Goal: Transaction & Acquisition: Download file/media

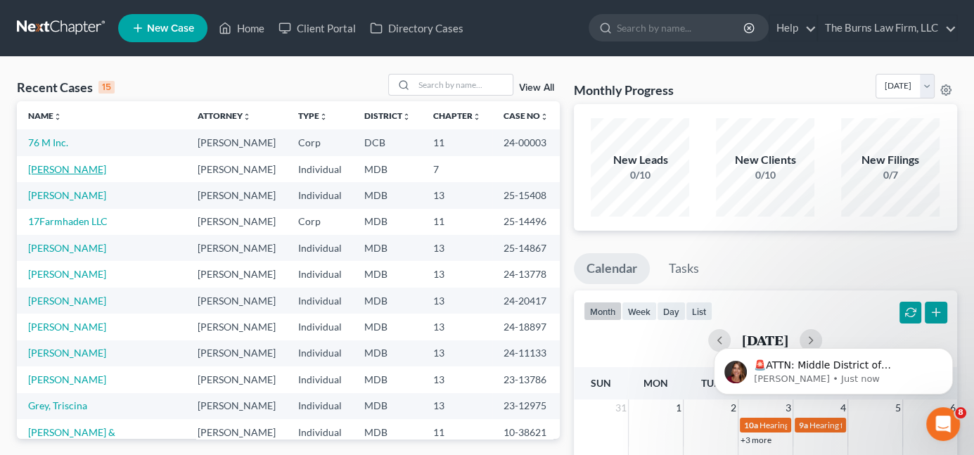
click at [64, 169] on link "[PERSON_NAME]" at bounding box center [67, 169] width 78 height 12
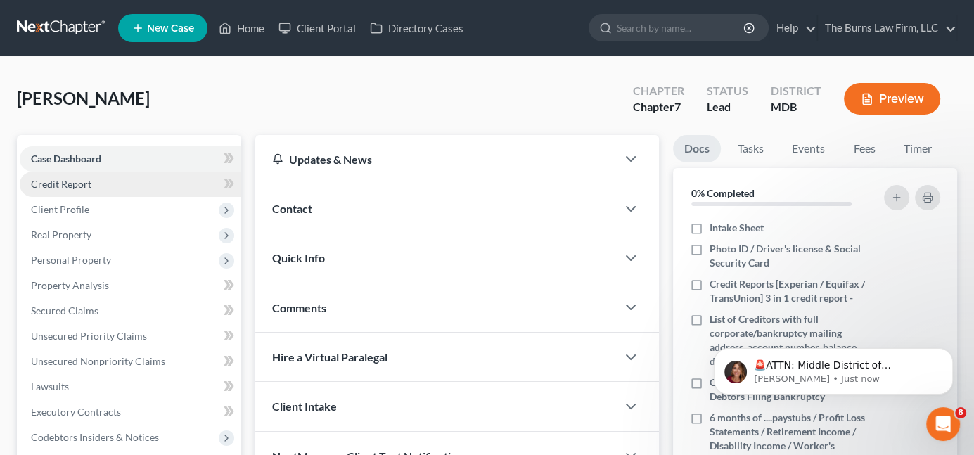
click at [61, 184] on span "Credit Report" at bounding box center [61, 184] width 60 height 12
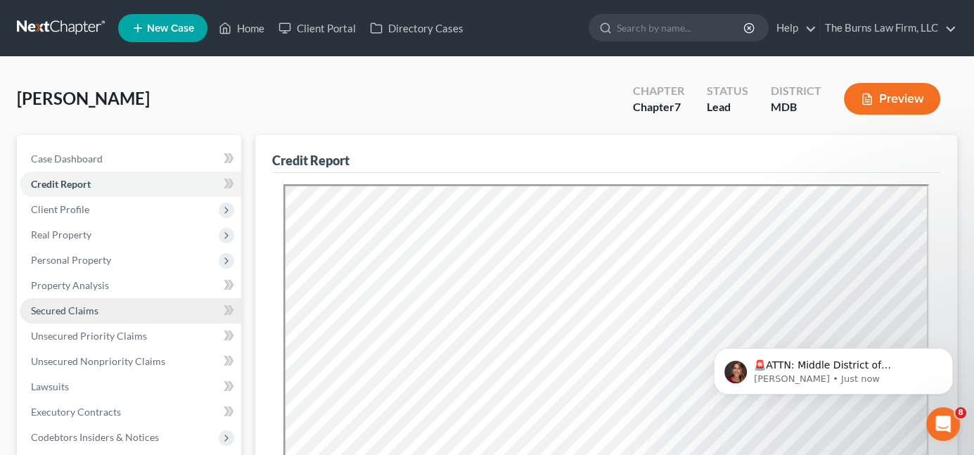
click at [75, 310] on span "Secured Claims" at bounding box center [65, 311] width 68 height 12
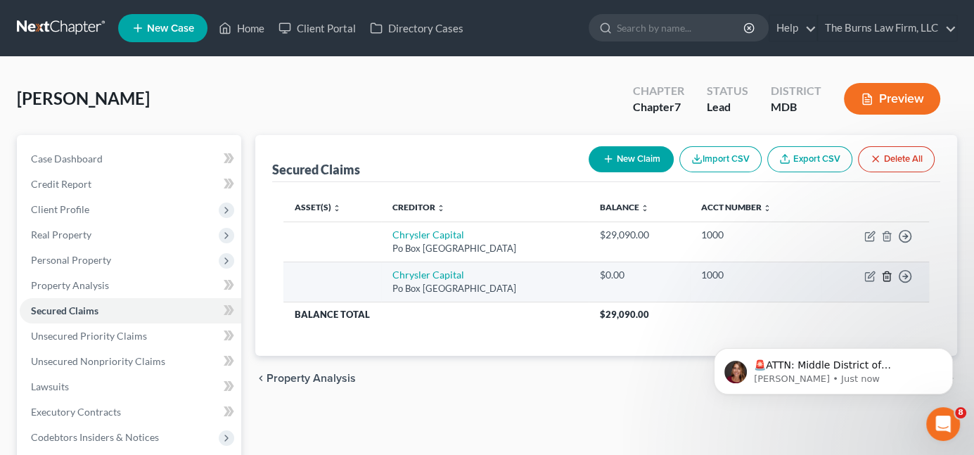
click at [886, 274] on icon "button" at bounding box center [886, 276] width 11 height 11
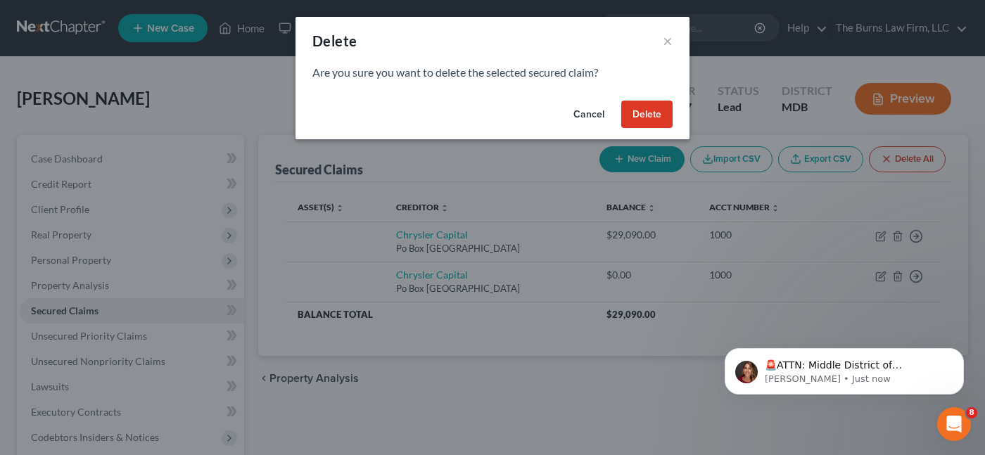
click at [651, 112] on button "Delete" at bounding box center [646, 115] width 51 height 28
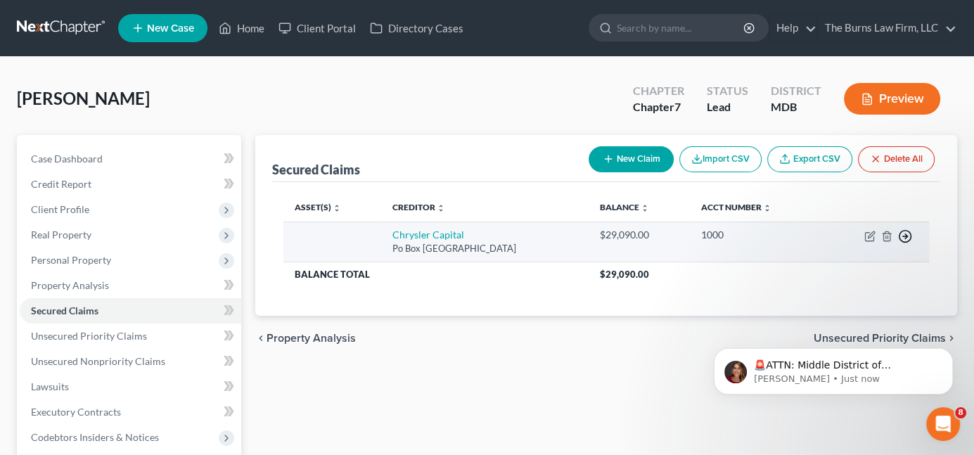
click at [905, 236] on line "button" at bounding box center [905, 236] width 5 height 0
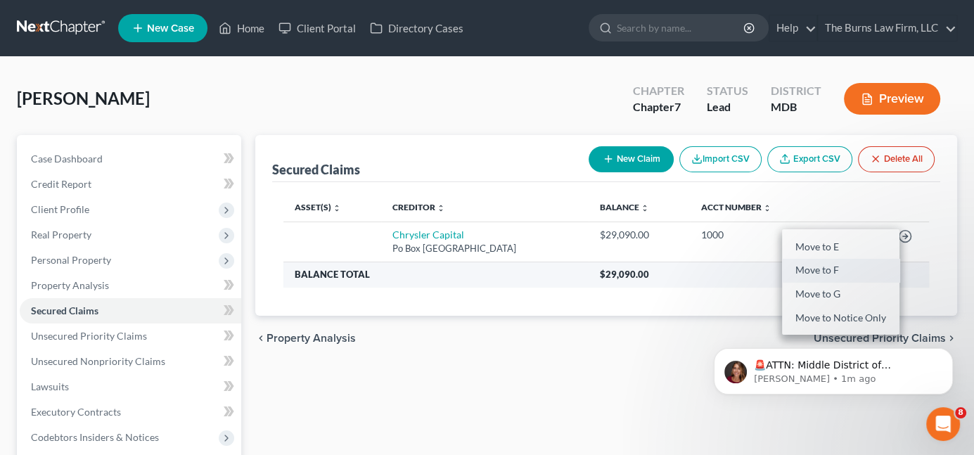
click at [820, 271] on link "Move to F" at bounding box center [840, 271] width 117 height 24
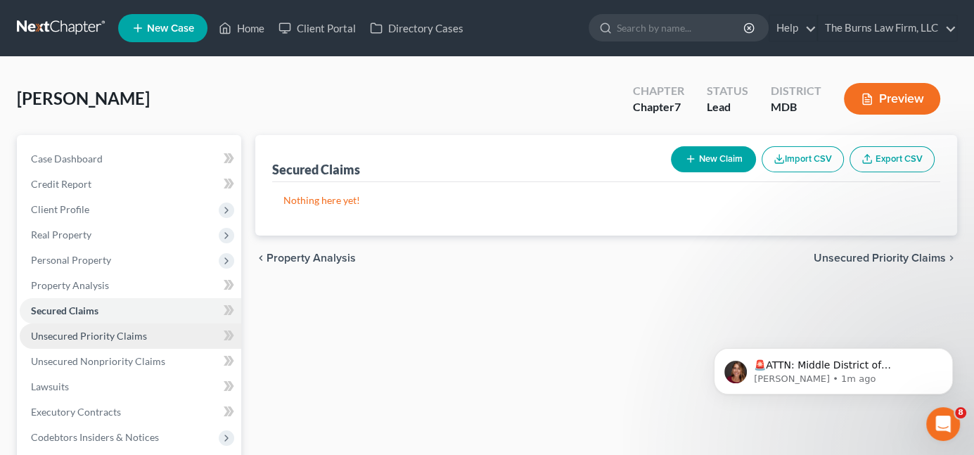
click at [84, 340] on span "Unsecured Priority Claims" at bounding box center [89, 336] width 116 height 12
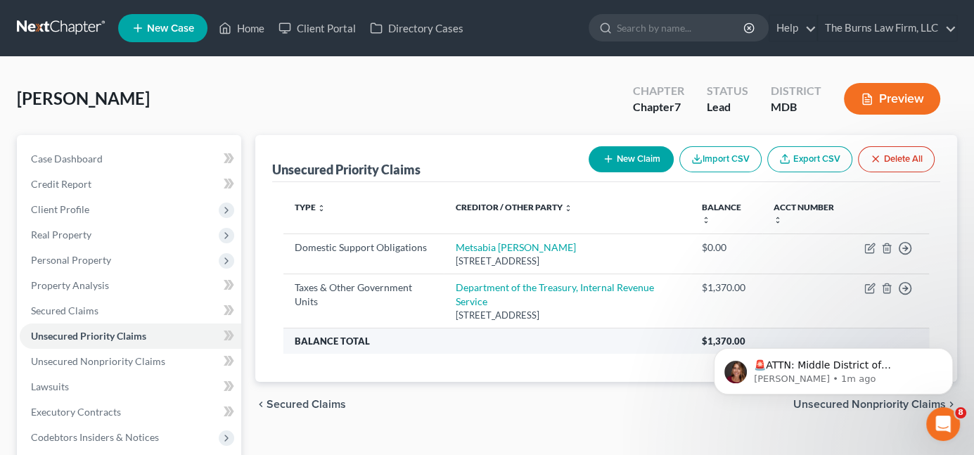
scroll to position [70, 0]
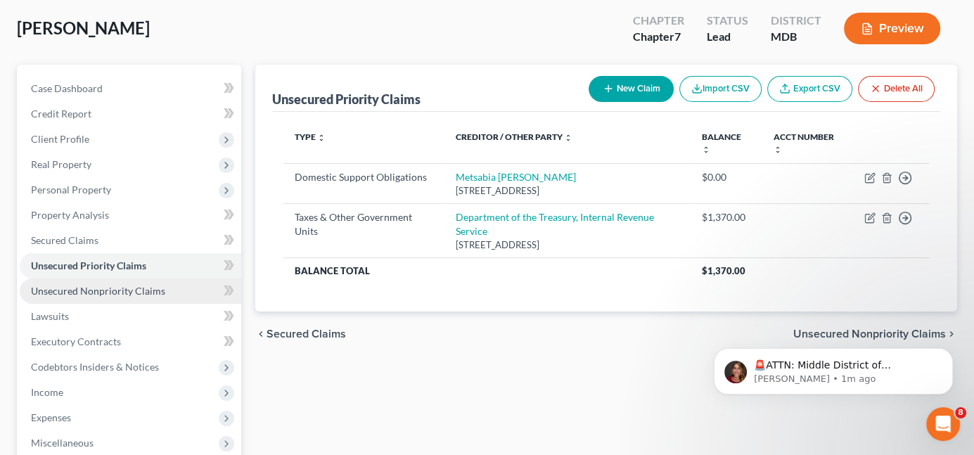
click at [78, 293] on span "Unsecured Nonpriority Claims" at bounding box center [98, 291] width 134 height 12
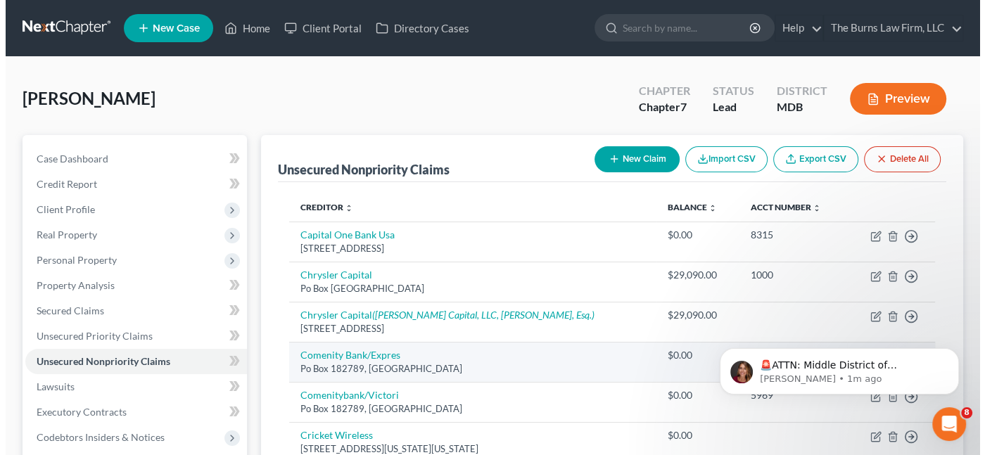
scroll to position [70, 0]
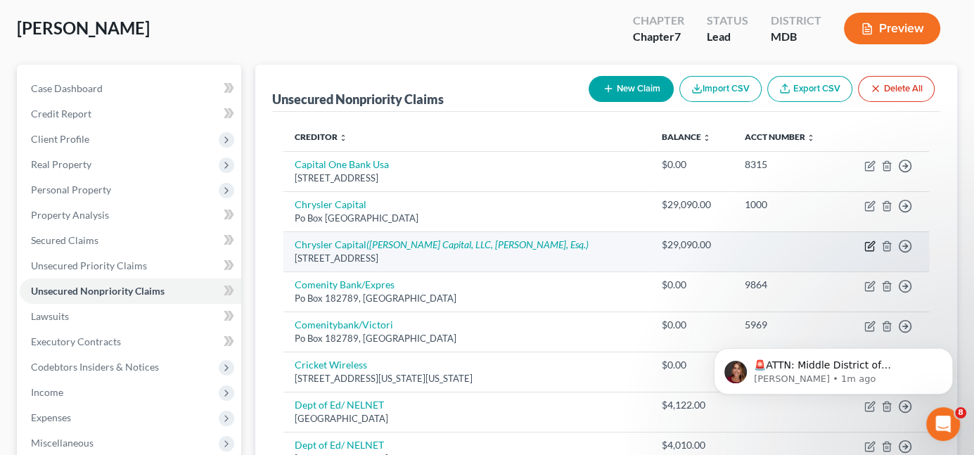
click at [869, 247] on icon "button" at bounding box center [871, 244] width 6 height 6
select select "45"
select select "14"
select select "0"
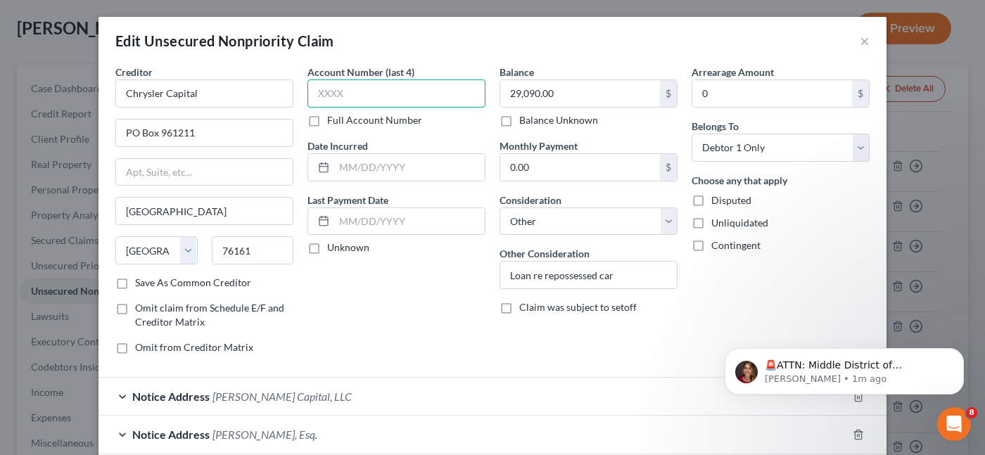
click at [355, 87] on input "text" at bounding box center [396, 93] width 178 height 28
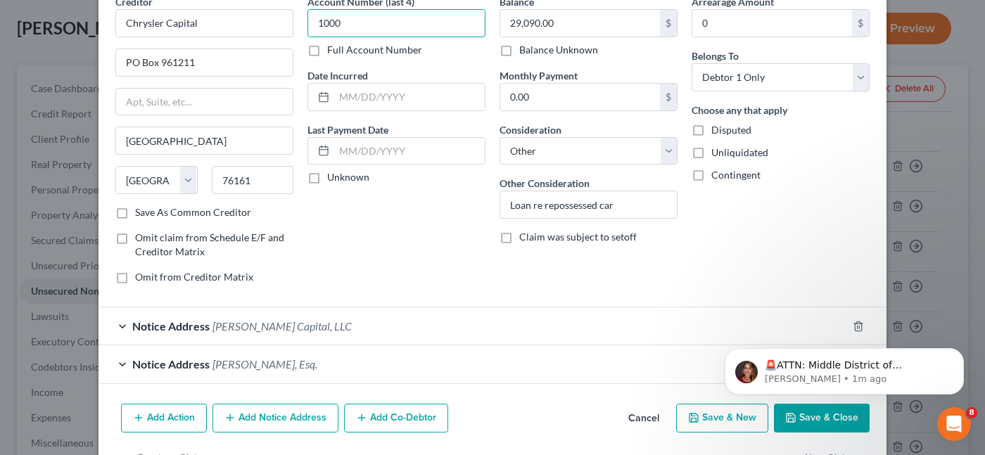
type input "1000"
click at [808, 418] on button "Save & Close" at bounding box center [822, 419] width 96 height 30
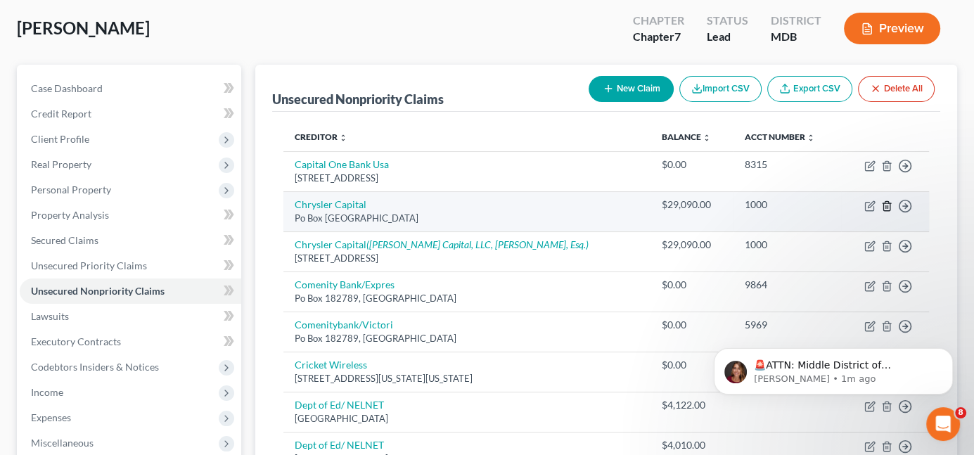
click at [888, 208] on icon "button" at bounding box center [886, 205] width 11 height 11
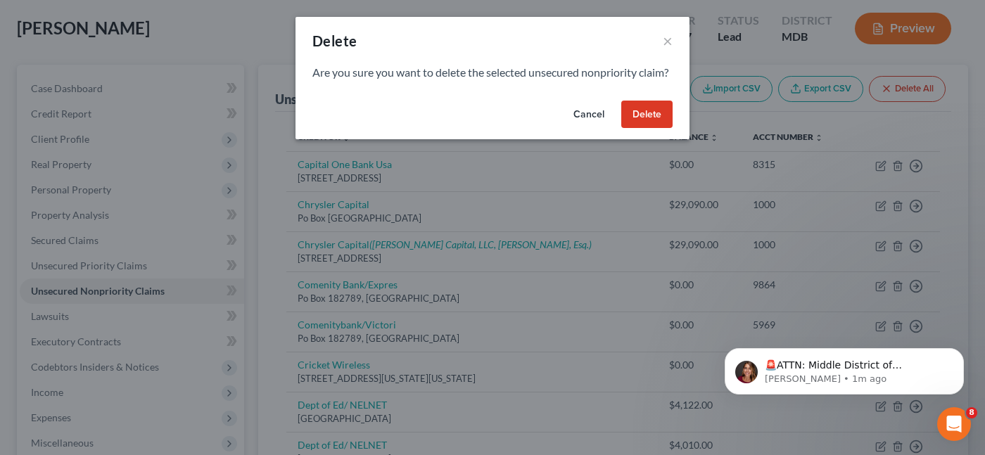
click at [659, 129] on button "Delete" at bounding box center [646, 115] width 51 height 28
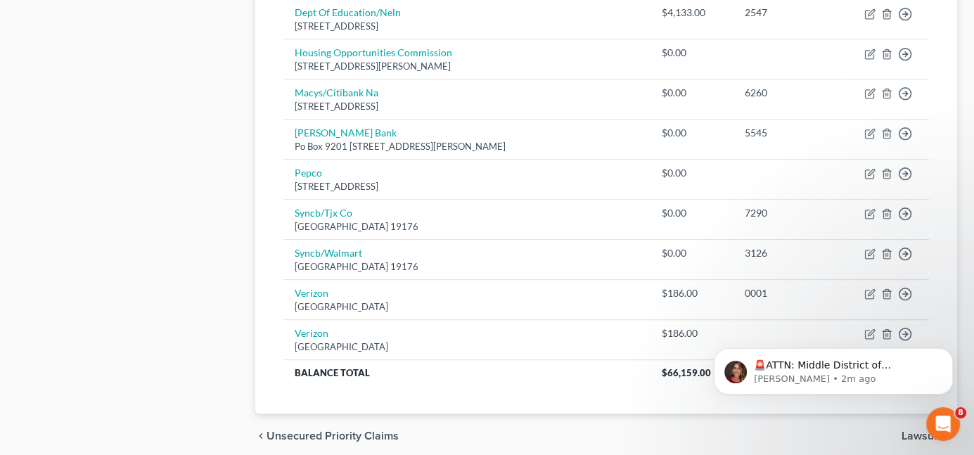
scroll to position [757, 0]
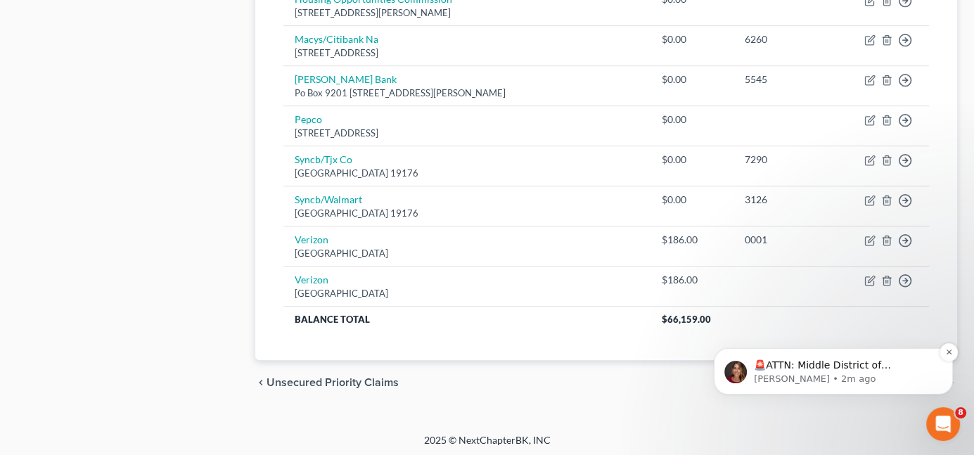
click at [827, 366] on p "🚨ATTN: Middle District of [US_STATE] The court has added a new Credit Counselin…" at bounding box center [844, 366] width 181 height 14
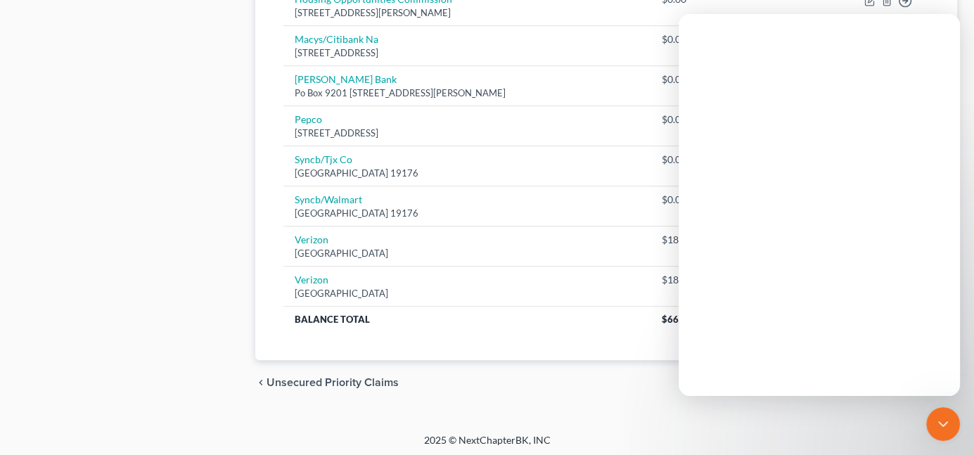
scroll to position [0, 0]
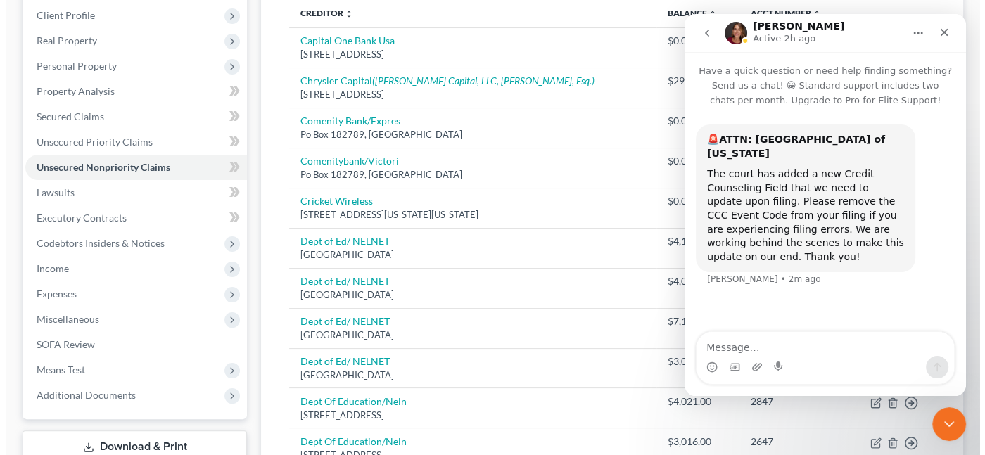
scroll to position [53, 0]
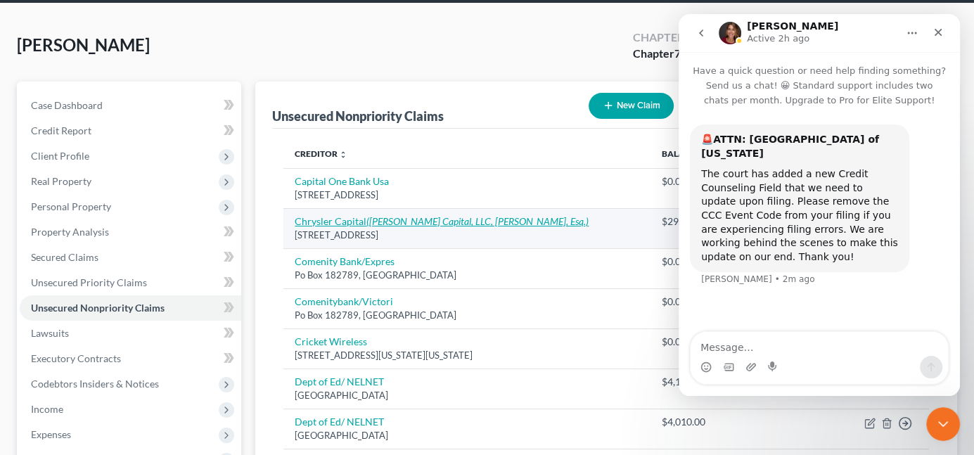
click at [368, 220] on icon "([PERSON_NAME] Capital, LLC, [PERSON_NAME], Esq.)" at bounding box center [477, 221] width 222 height 12
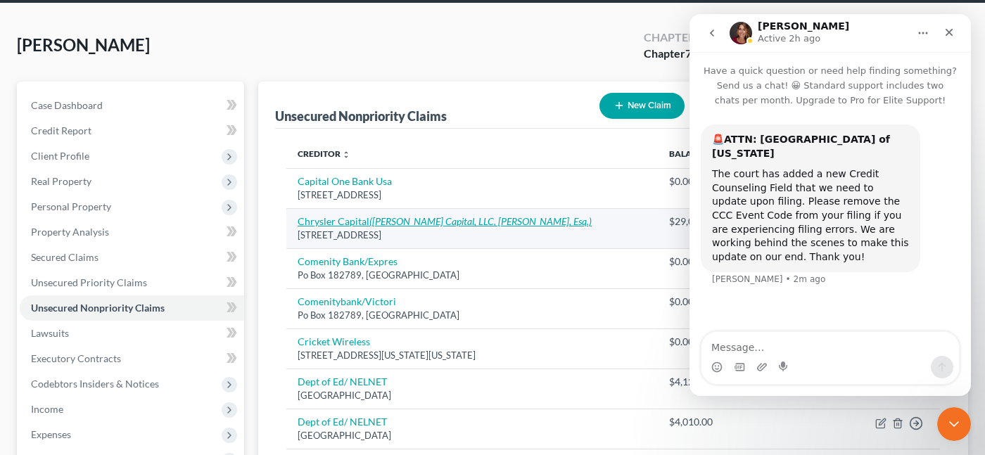
select select "45"
select select "14"
select select "0"
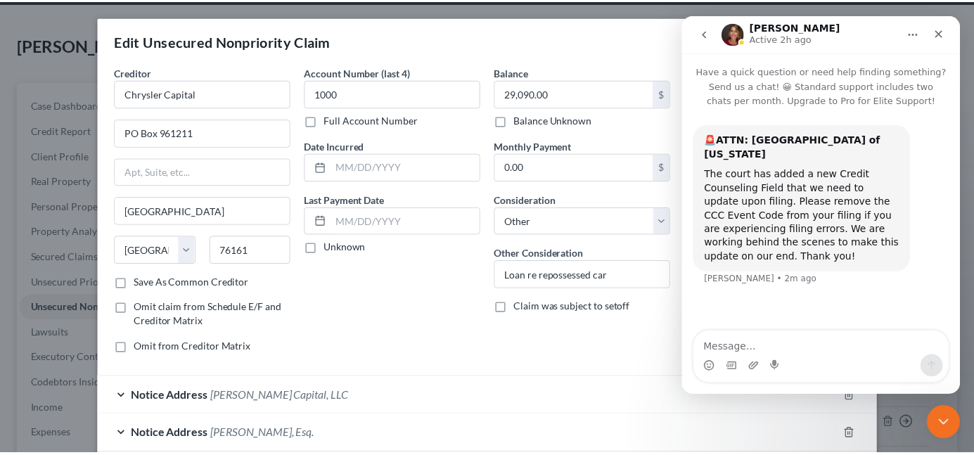
scroll to position [70, 0]
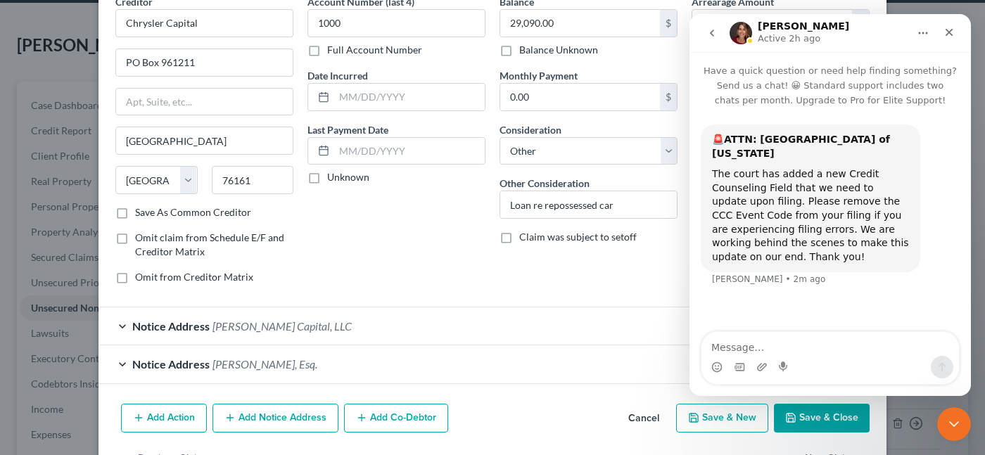
click at [639, 414] on button "Cancel" at bounding box center [643, 419] width 53 height 28
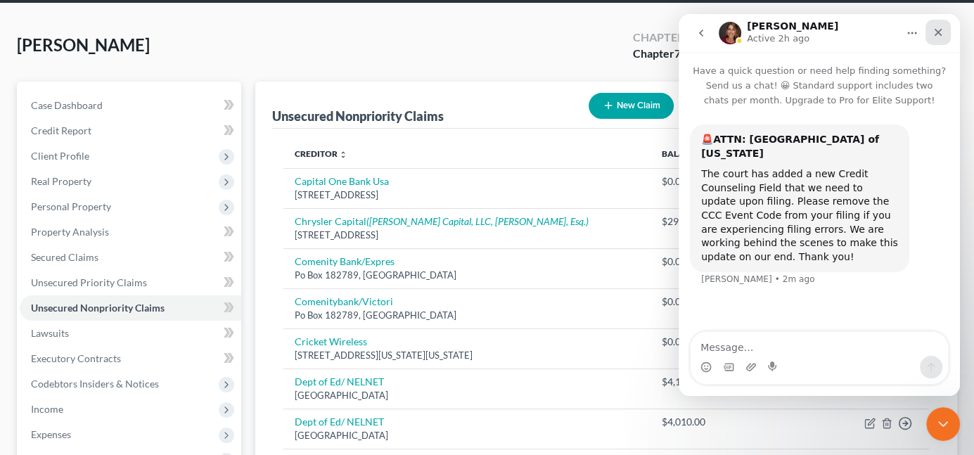
click at [943, 31] on icon "Close" at bounding box center [938, 32] width 11 height 11
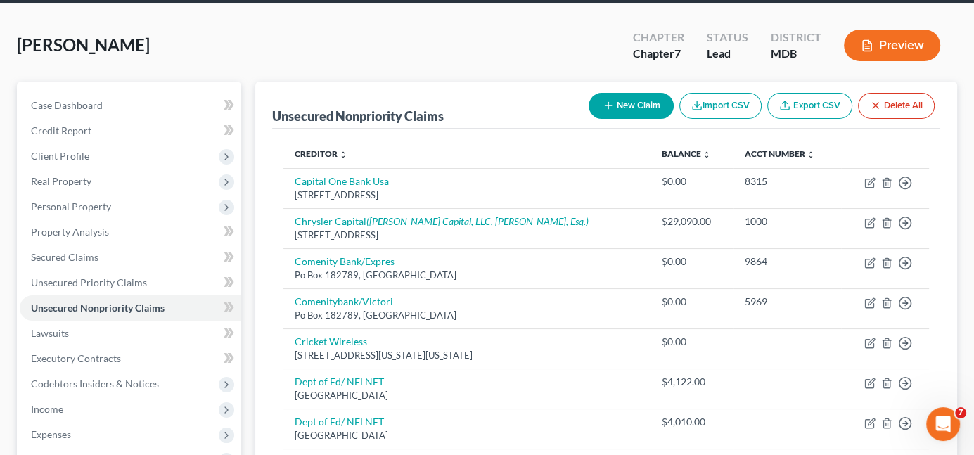
scroll to position [0, 0]
click at [70, 157] on span "Client Profile" at bounding box center [60, 156] width 58 height 12
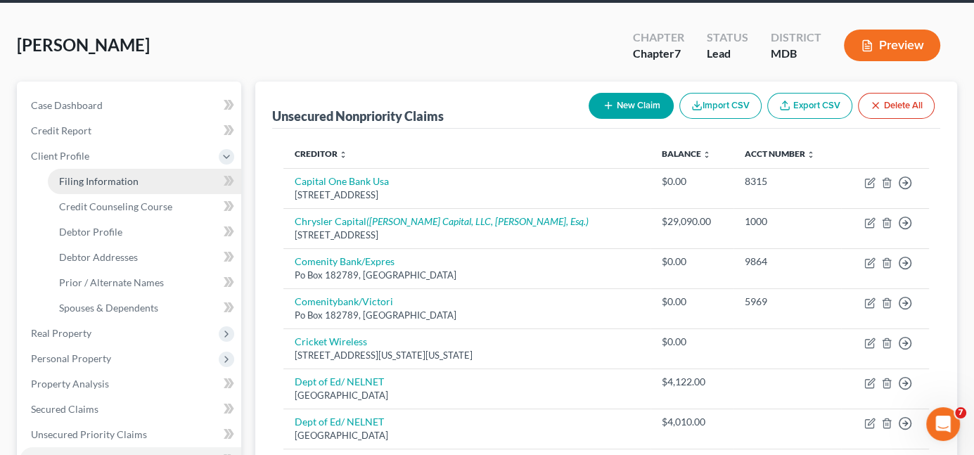
click at [76, 179] on span "Filing Information" at bounding box center [98, 181] width 79 height 12
select select "1"
select select "0"
select select "21"
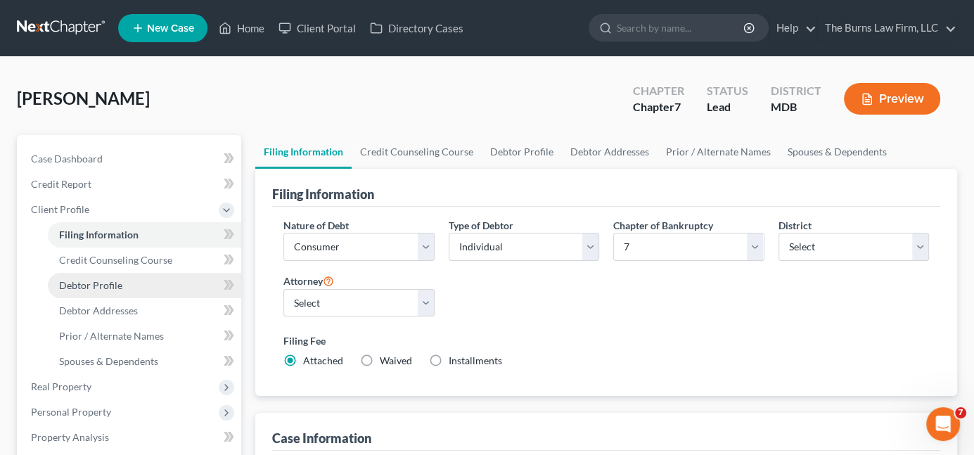
click at [104, 288] on span "Debtor Profile" at bounding box center [90, 285] width 63 height 12
select select "0"
select select "3"
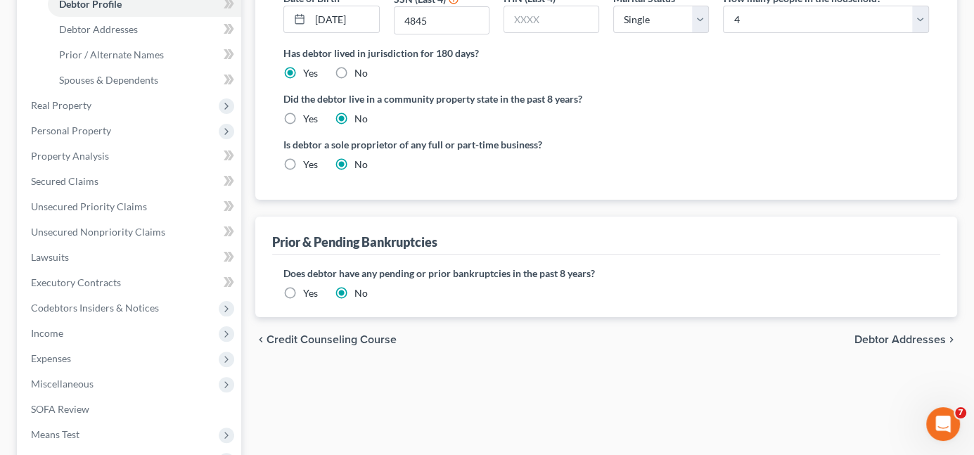
scroll to position [211, 0]
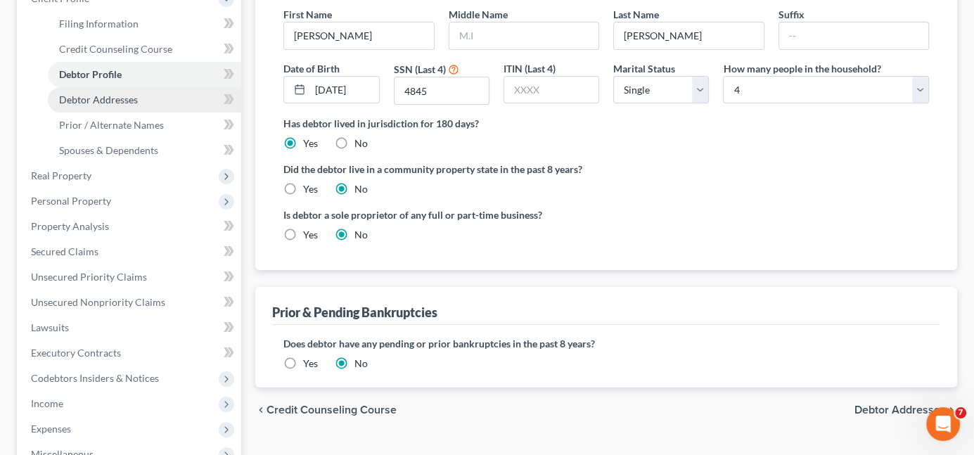
click at [84, 104] on span "Debtor Addresses" at bounding box center [98, 100] width 79 height 12
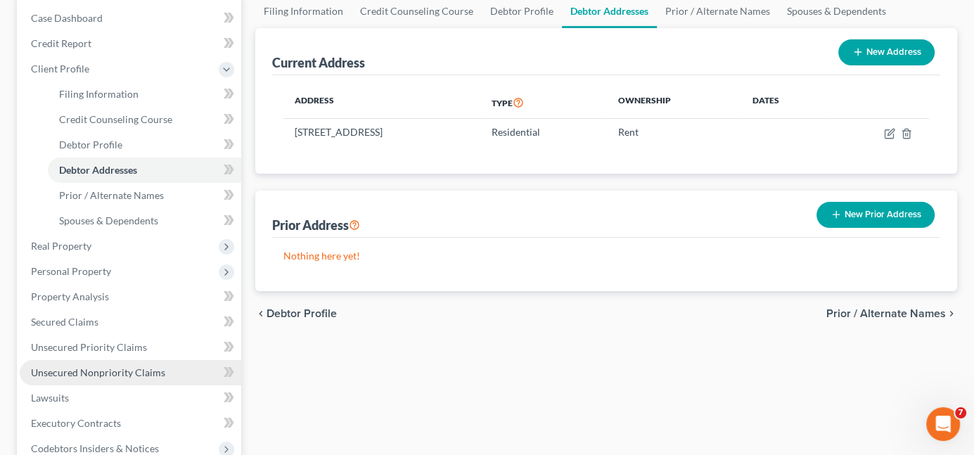
scroll to position [281, 0]
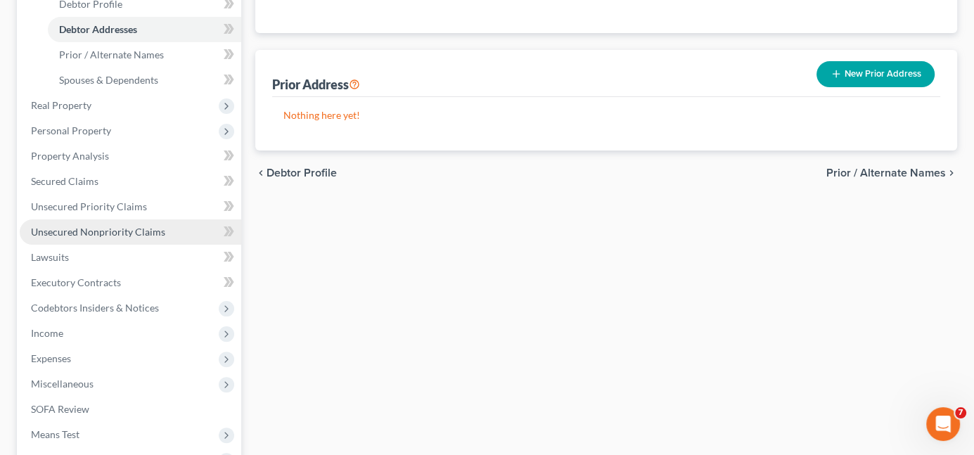
click at [79, 378] on span "Miscellaneous" at bounding box center [62, 384] width 63 height 12
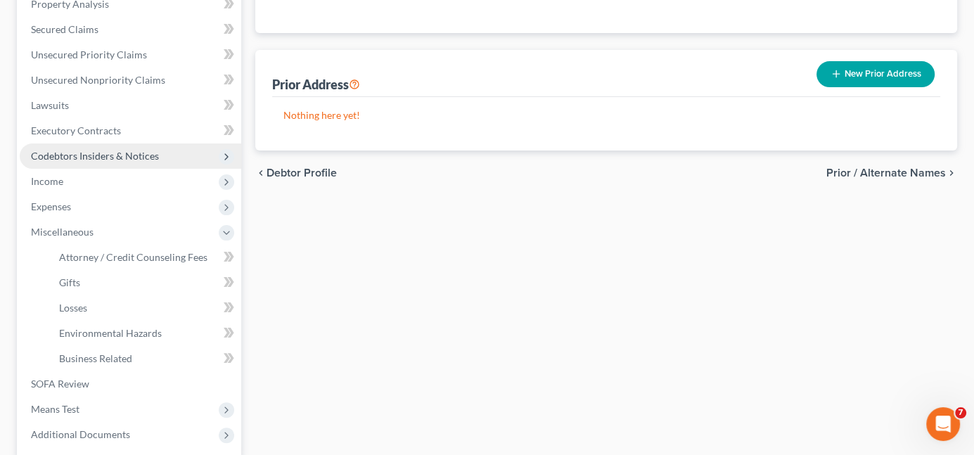
click at [82, 157] on span "Codebtors Insiders & Notices" at bounding box center [95, 156] width 128 height 12
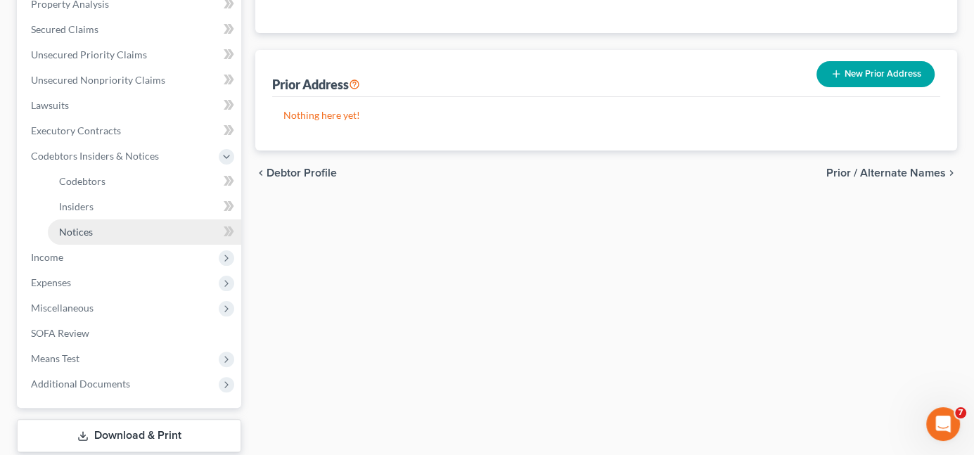
click at [93, 230] on link "Notices" at bounding box center [144, 231] width 193 height 25
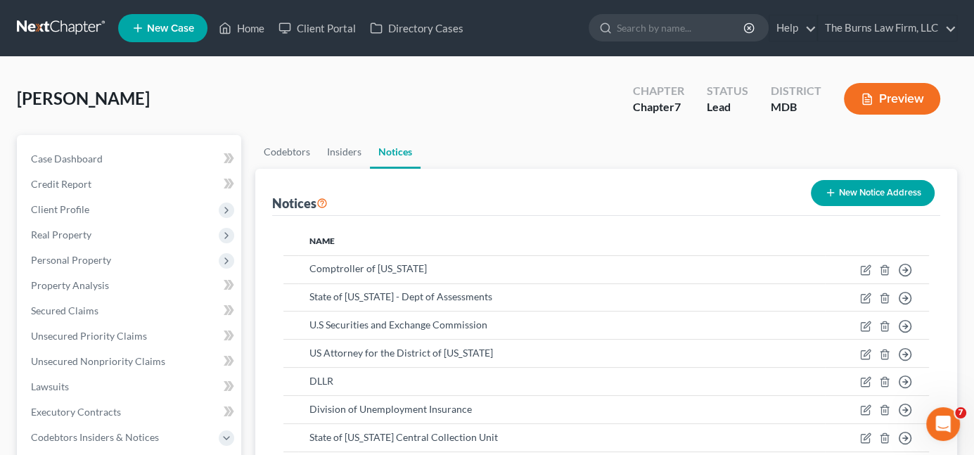
scroll to position [70, 0]
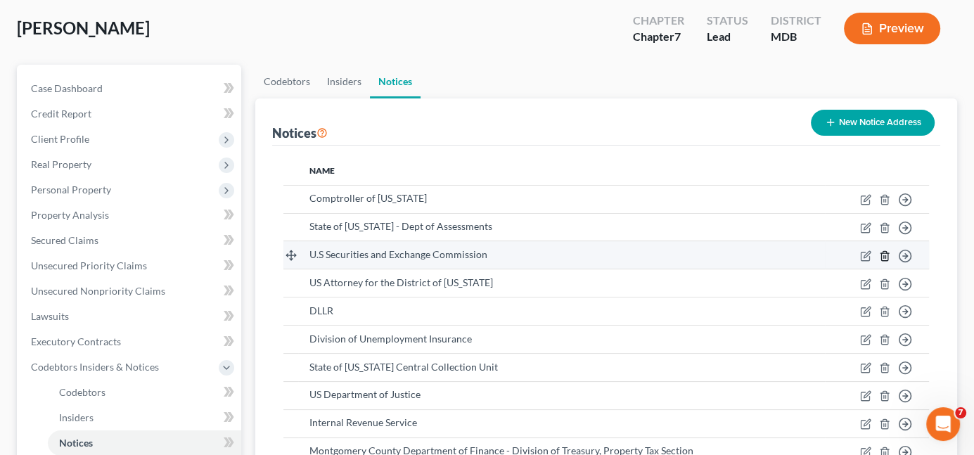
click at [888, 251] on icon "button" at bounding box center [884, 255] width 11 height 11
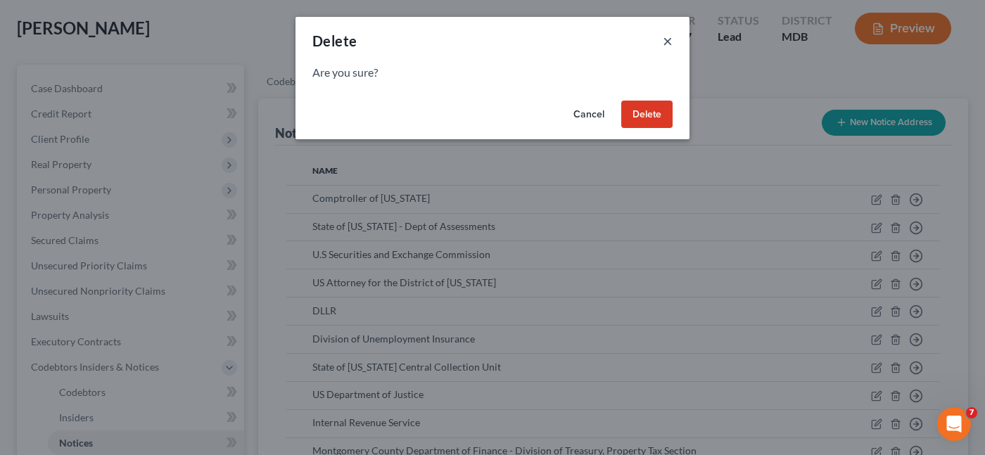
click at [665, 42] on button "×" at bounding box center [668, 40] width 10 height 17
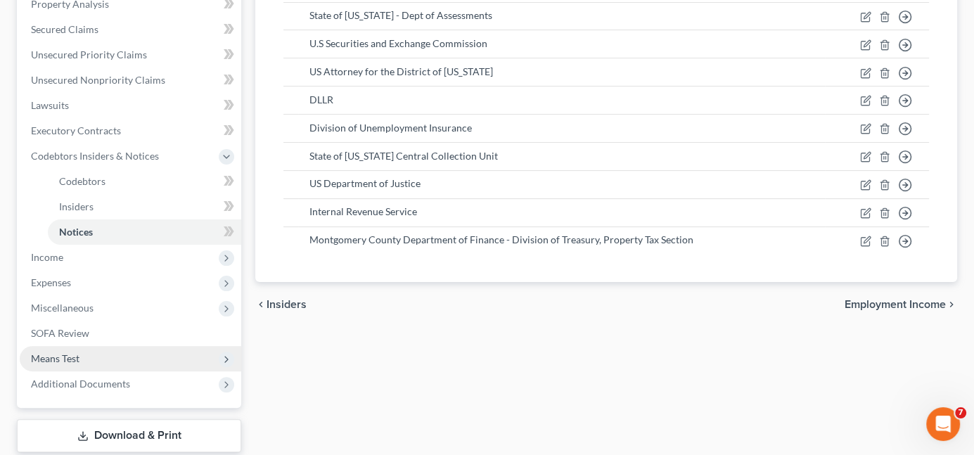
scroll to position [367, 0]
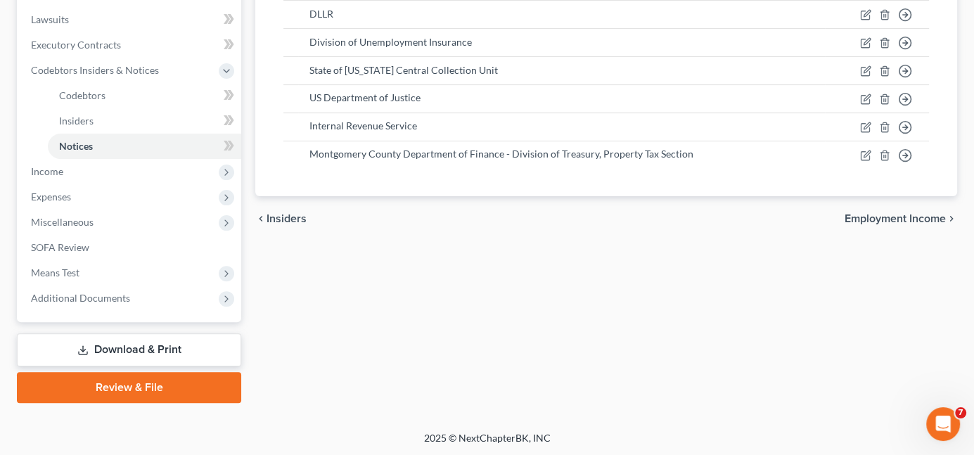
click at [115, 350] on link "Download & Print" at bounding box center [129, 349] width 224 height 33
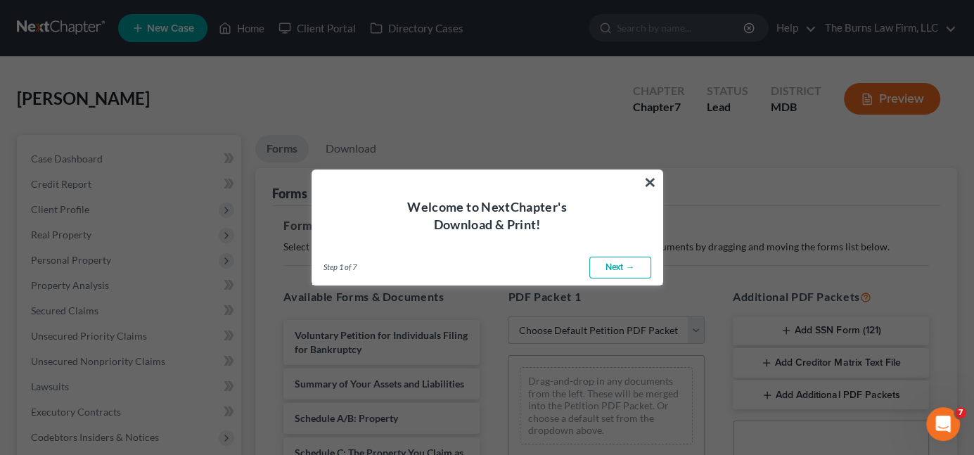
click at [621, 269] on link "Next →" at bounding box center [620, 268] width 62 height 23
select select "0"
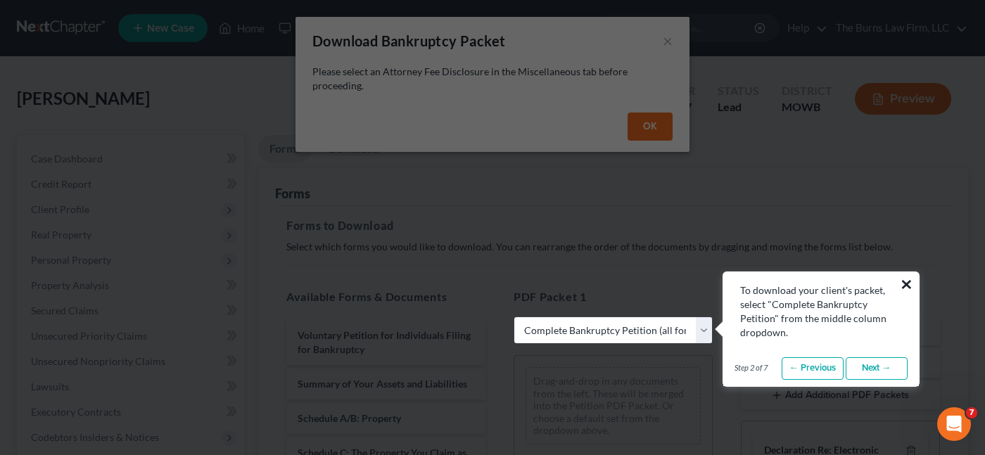
click at [906, 283] on button "×" at bounding box center [906, 284] width 13 height 23
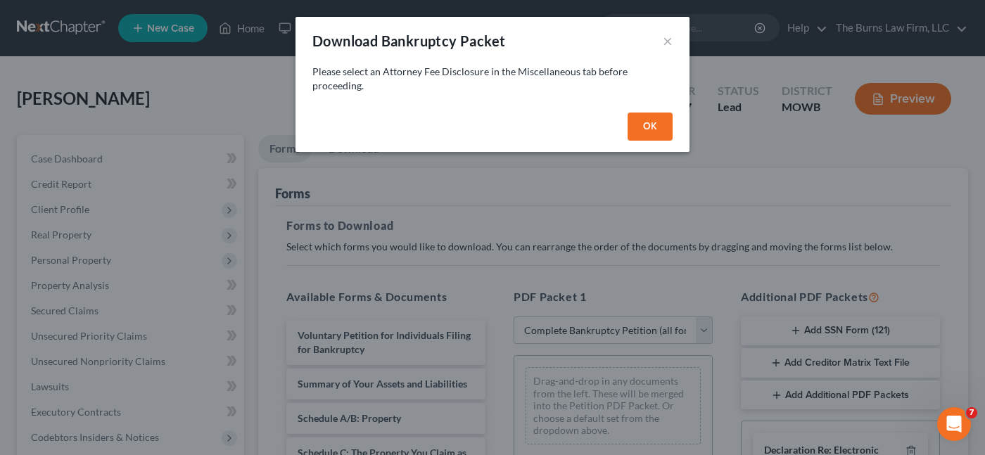
click at [653, 125] on button "OK" at bounding box center [649, 127] width 45 height 28
select select
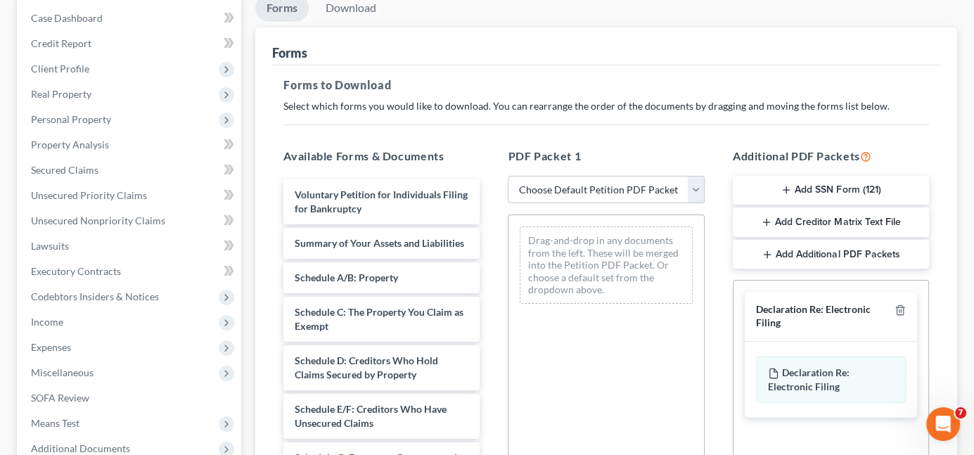
scroll to position [211, 0]
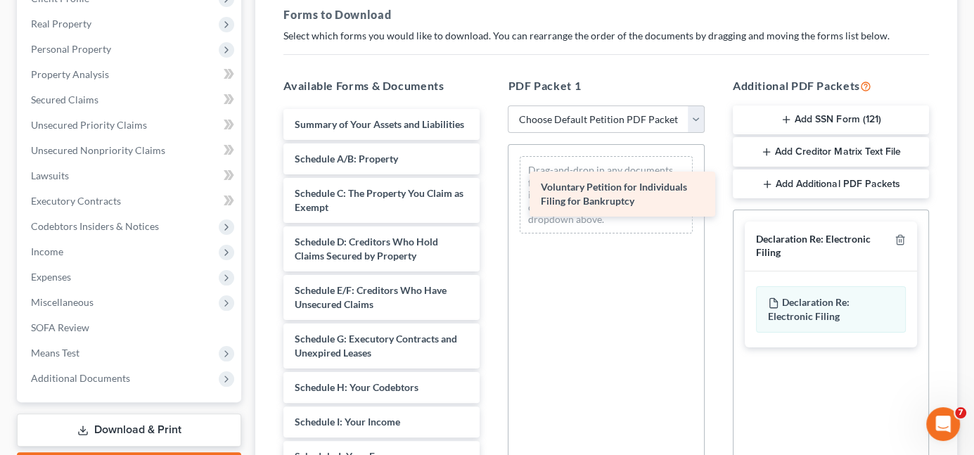
drag, startPoint x: 303, startPoint y: 131, endPoint x: 549, endPoint y: 195, distance: 253.7
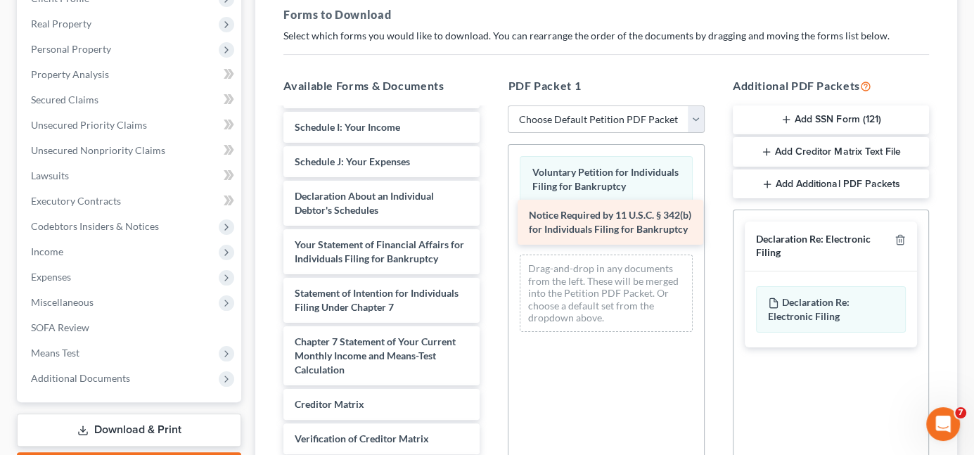
scroll to position [322, 0]
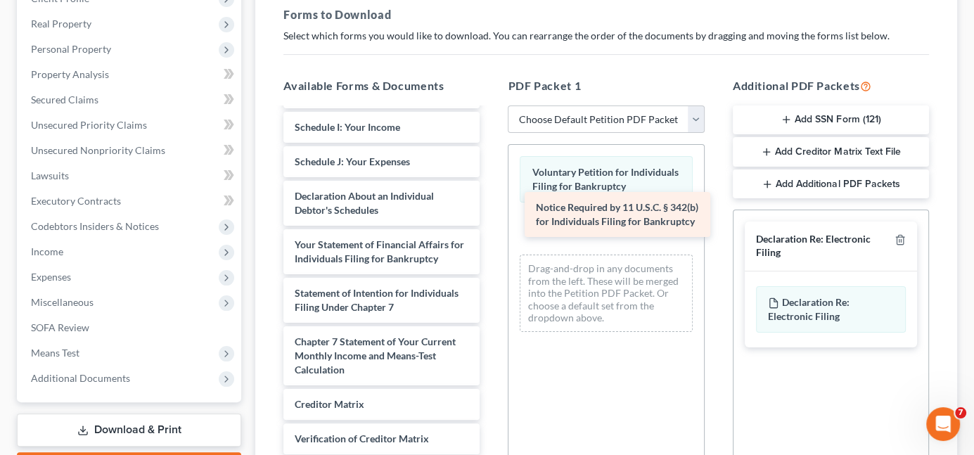
drag, startPoint x: 350, startPoint y: 413, endPoint x: 583, endPoint y: 218, distance: 303.6
click at [491, 218] on div "Notice Required by 11 U.S.C. § 342(b) for Individuals Filing for Bankruptcy Sum…" at bounding box center [381, 151] width 219 height 675
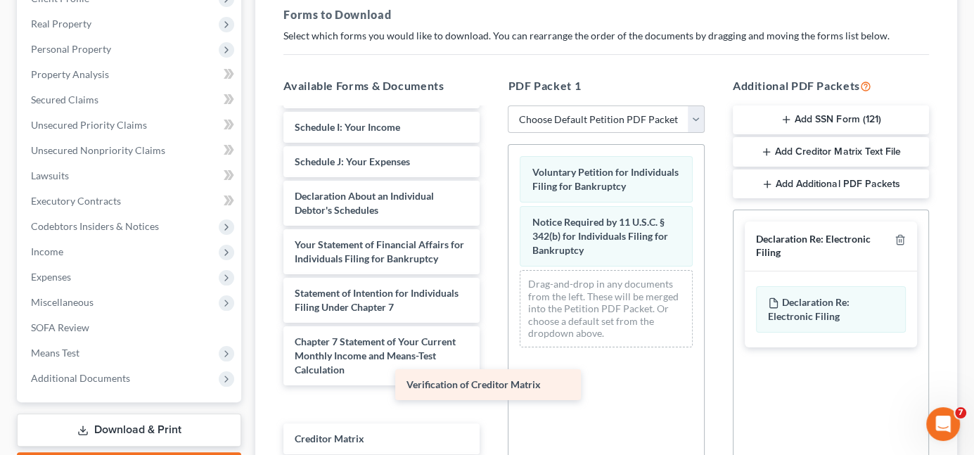
scroll to position [288, 0]
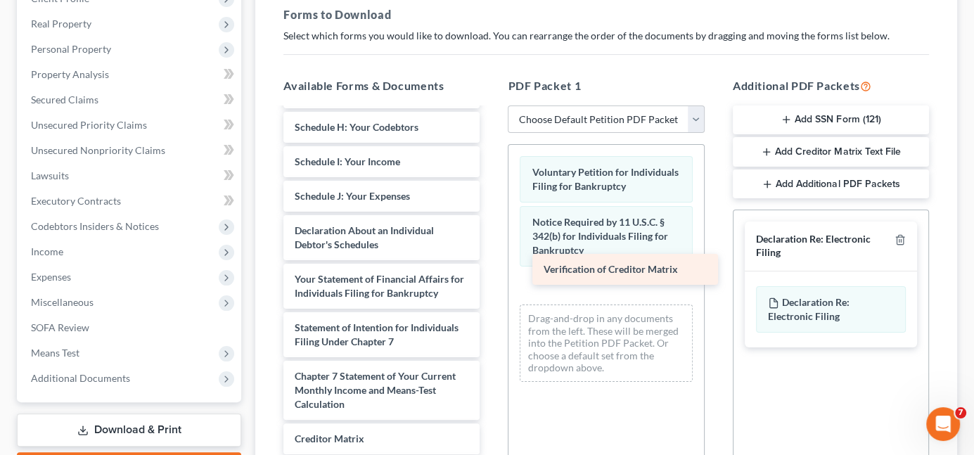
drag, startPoint x: 359, startPoint y: 421, endPoint x: 605, endPoint y: 270, distance: 288.9
click at [491, 270] on div "Verification of Creditor Matrix Summary of Your Assets and Liabilities Schedule…" at bounding box center [381, 169] width 219 height 640
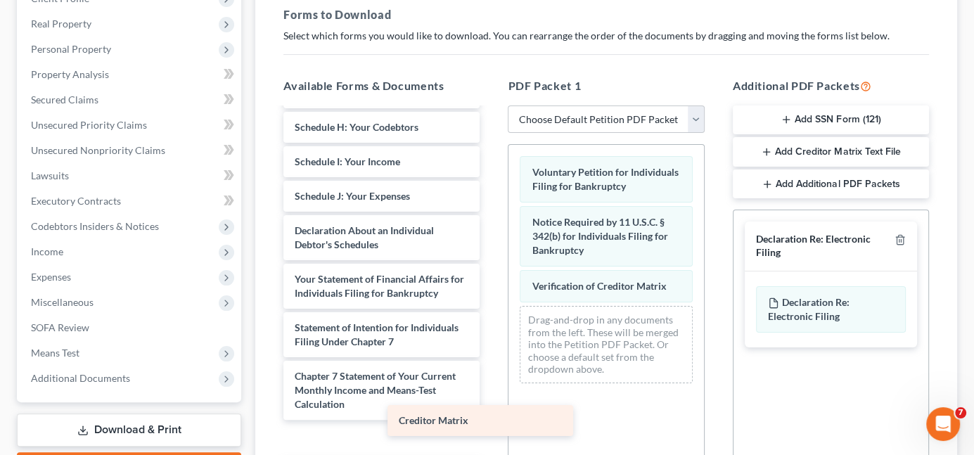
scroll to position [253, 0]
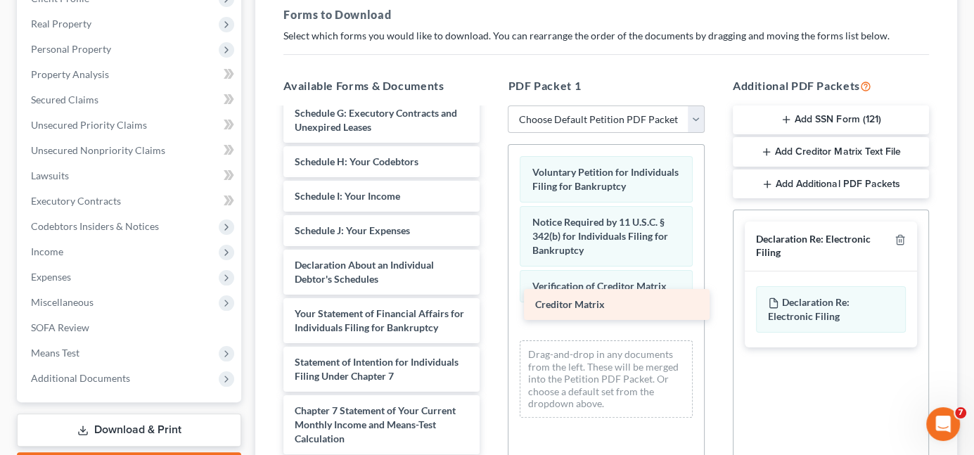
drag, startPoint x: 343, startPoint y: 426, endPoint x: 582, endPoint y: 311, distance: 265.2
click at [491, 309] on div "Creditor Matrix Summary of Your Assets and Liabilities Schedule A/B: Property S…" at bounding box center [381, 186] width 219 height 606
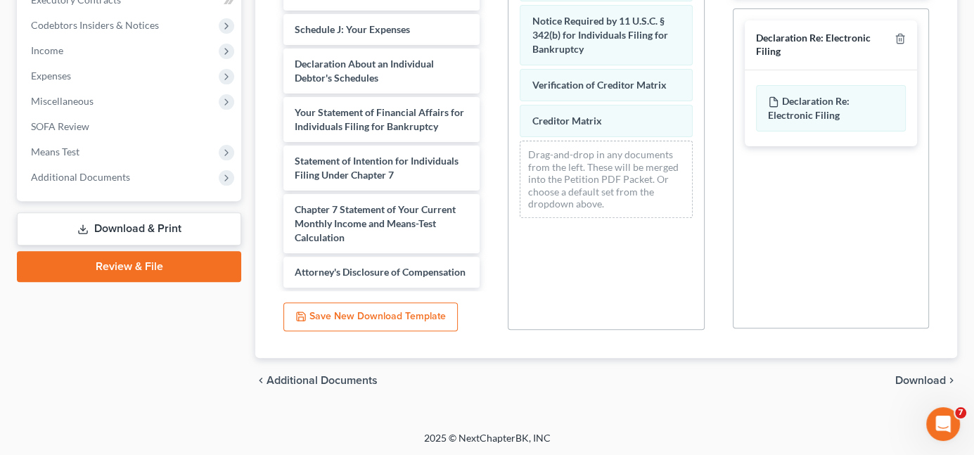
scroll to position [0, 0]
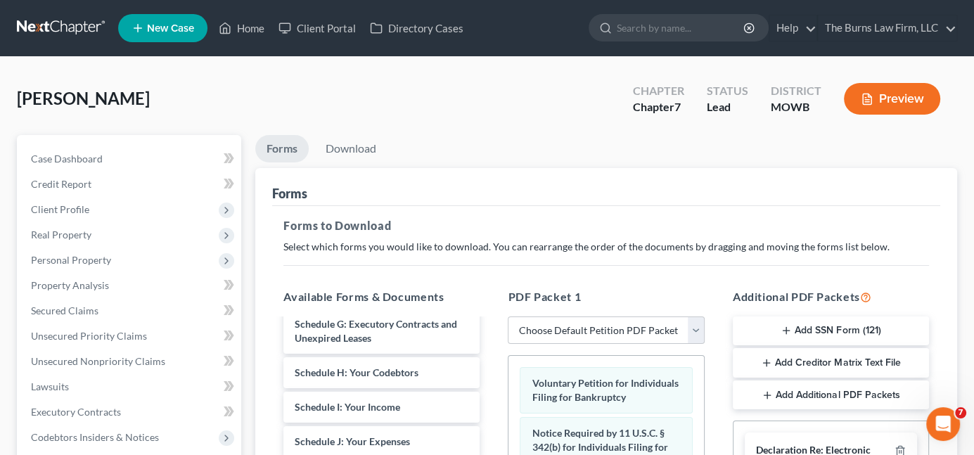
click at [803, 329] on button "Add SSN Form (121)" at bounding box center [831, 332] width 196 height 30
click at [810, 364] on button "Add Creditor Matrix Text File" at bounding box center [831, 365] width 196 height 30
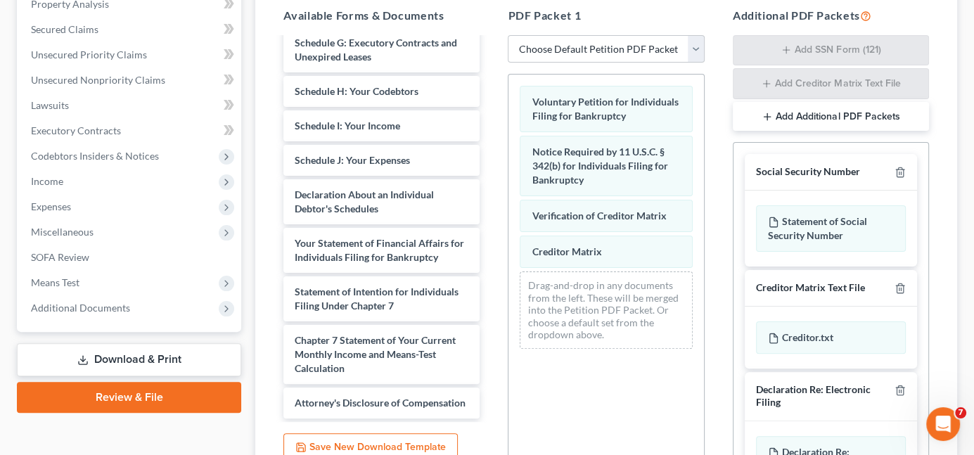
scroll to position [414, 0]
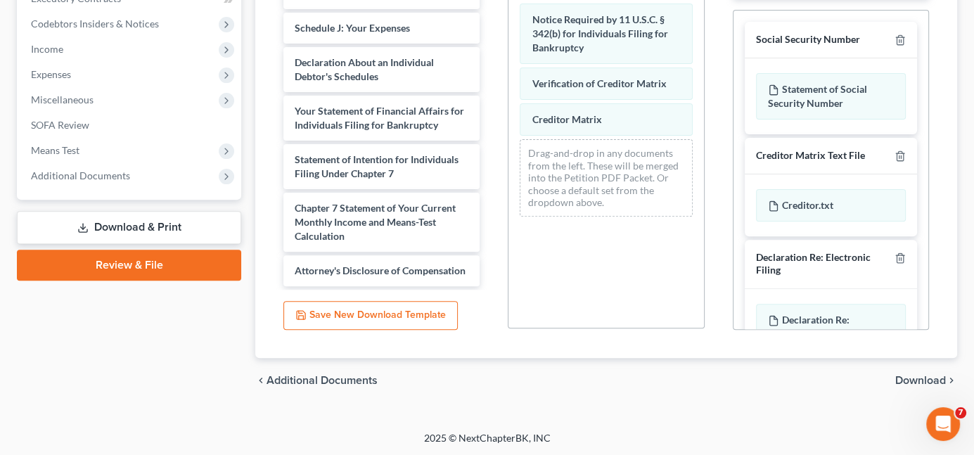
click at [901, 378] on span "Download" at bounding box center [920, 380] width 51 height 11
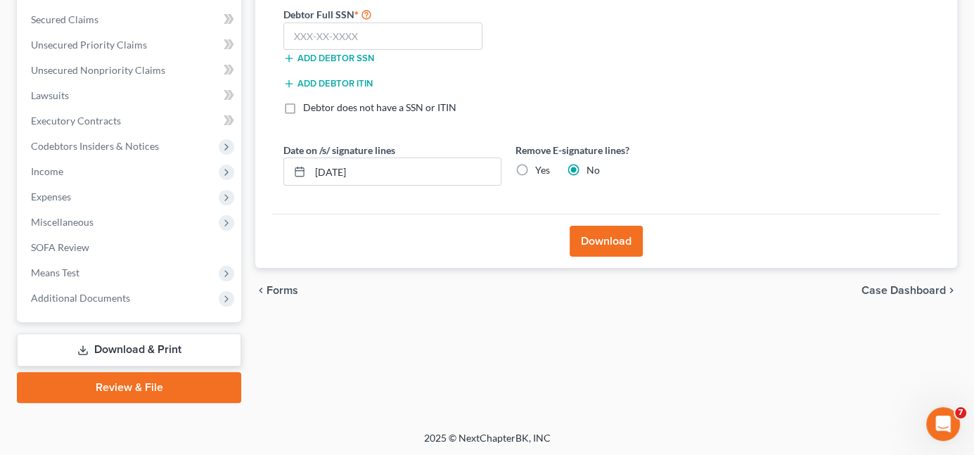
click at [672, 333] on div "Forms Download Forms Forms to Download Select which forms you would like to dow…" at bounding box center [606, 123] width 716 height 559
click at [332, 34] on input "text" at bounding box center [382, 37] width 199 height 28
type input "608-81-4845"
click at [628, 241] on button "Download" at bounding box center [606, 241] width 73 height 31
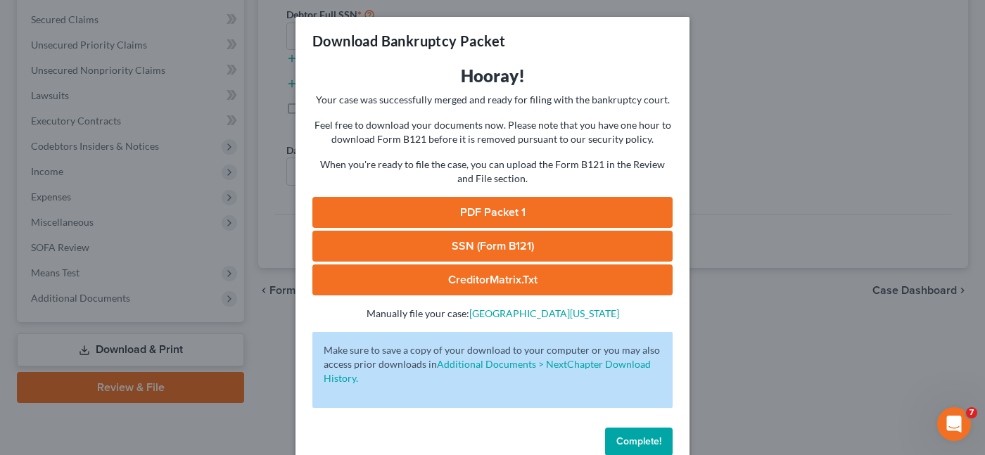
click at [504, 208] on link "PDF Packet 1" at bounding box center [492, 212] width 360 height 31
click at [492, 247] on link "SSN (Form B121)" at bounding box center [492, 246] width 360 height 31
click at [486, 284] on link "CreditorMatrix.txt" at bounding box center [492, 279] width 360 height 31
click at [761, 109] on div "Download Bankruptcy Packet Hooray! Your case was successfully merged and ready …" at bounding box center [492, 227] width 985 height 455
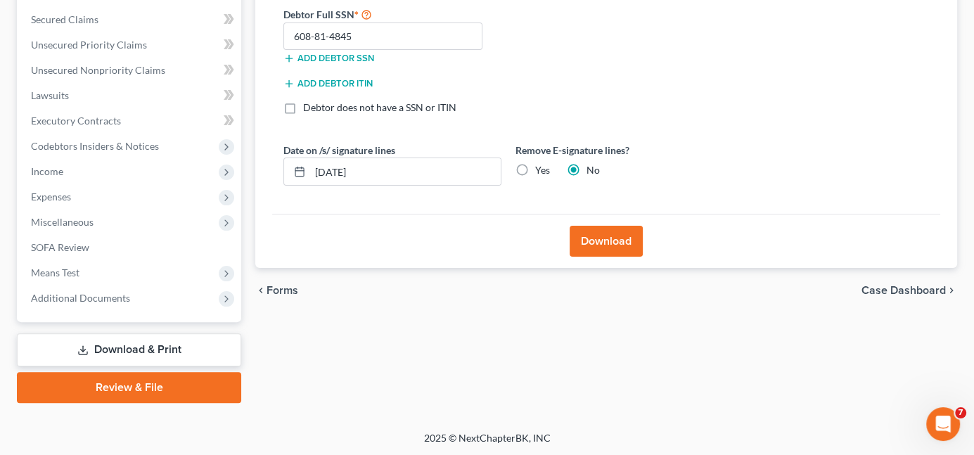
click at [613, 438] on div "2025 © NextChapterBK, INC" at bounding box center [488, 443] width 802 height 25
